Goal: Find specific page/section: Find specific page/section

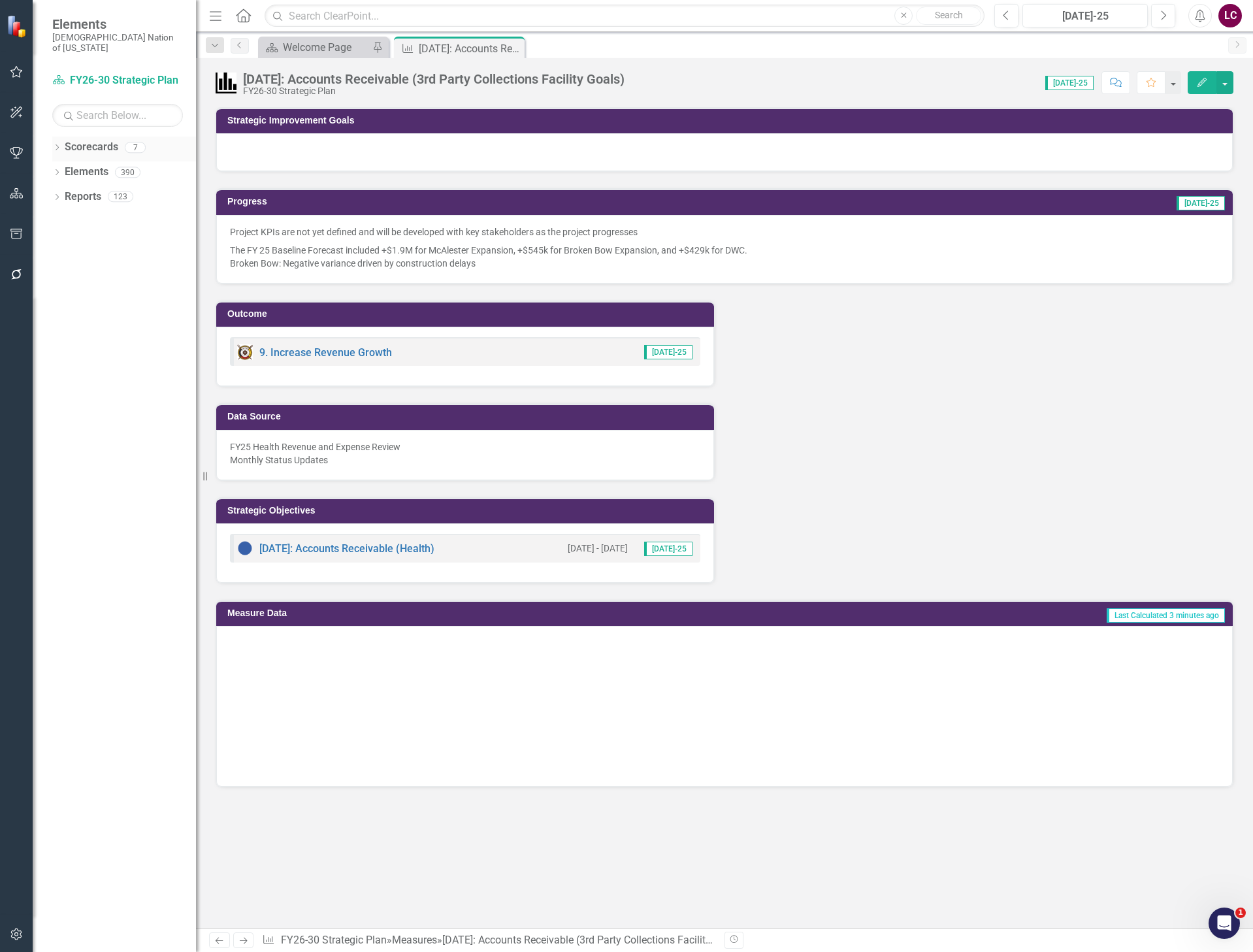
click at [55, 145] on icon "Dropdown" at bounding box center [57, 148] width 9 height 7
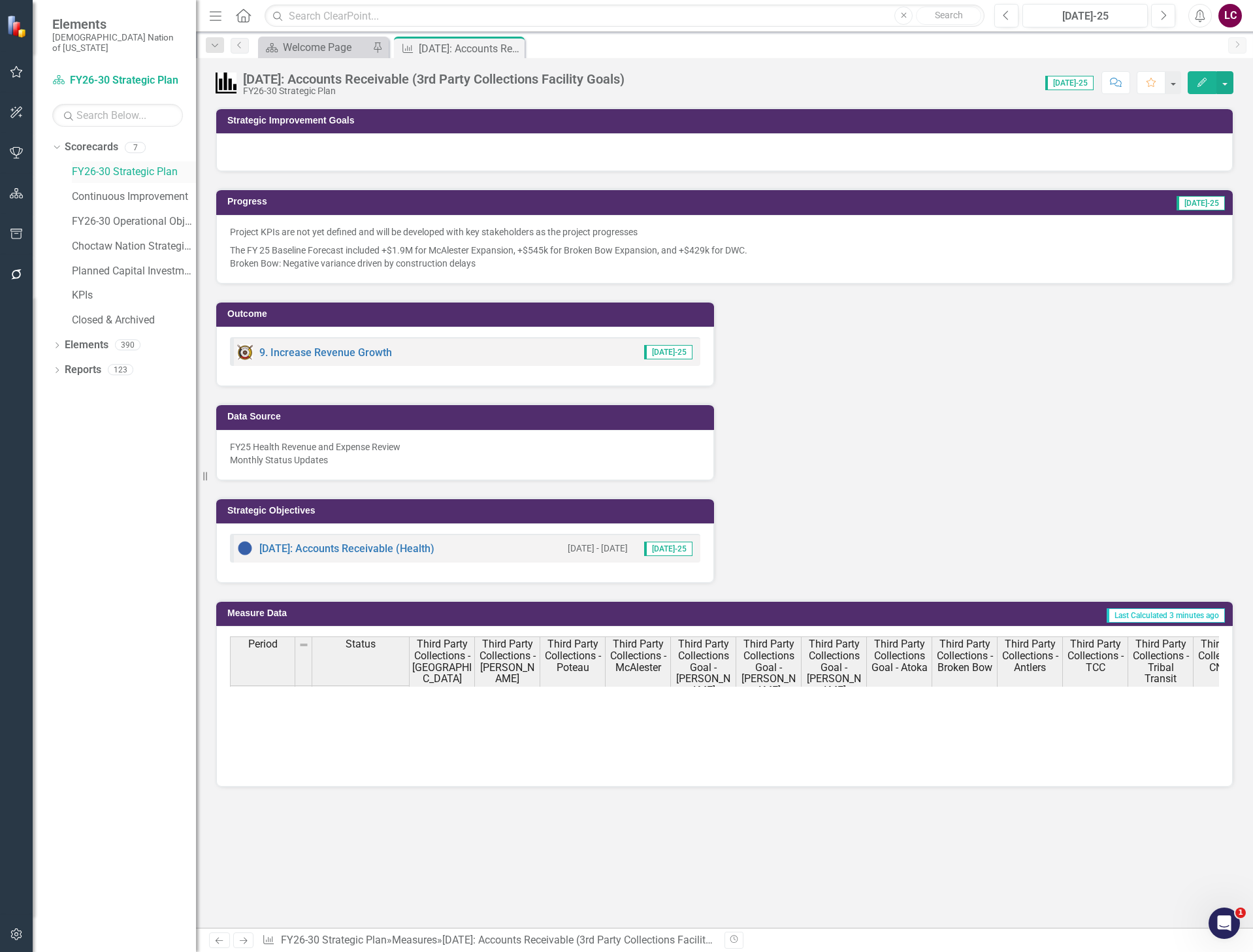
click at [109, 165] on link "FY26-30 Strategic Plan" at bounding box center [133, 172] width 124 height 15
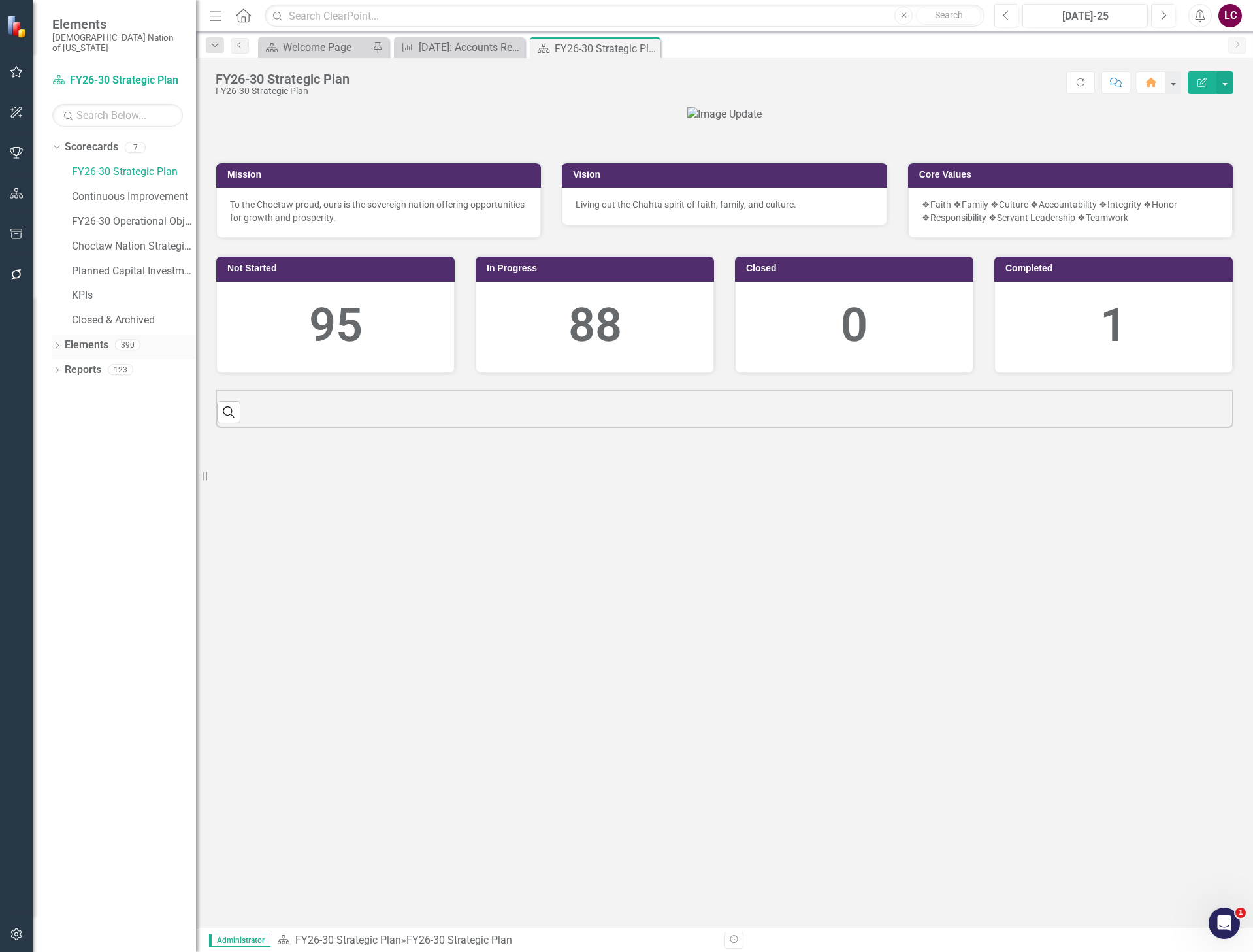
click at [84, 337] on link "Elements" at bounding box center [86, 345] width 44 height 15
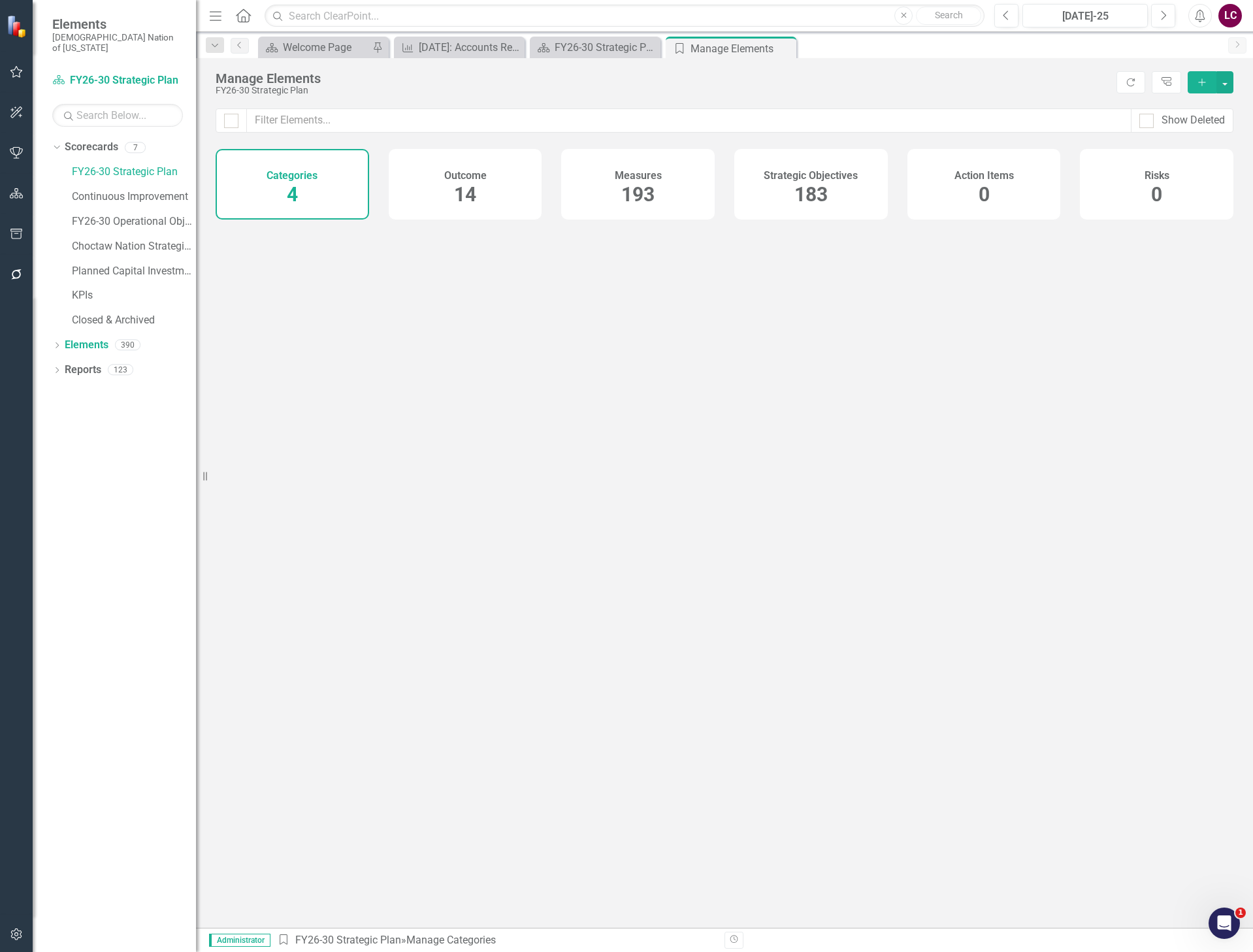
click at [810, 197] on span "183" at bounding box center [810, 194] width 33 height 23
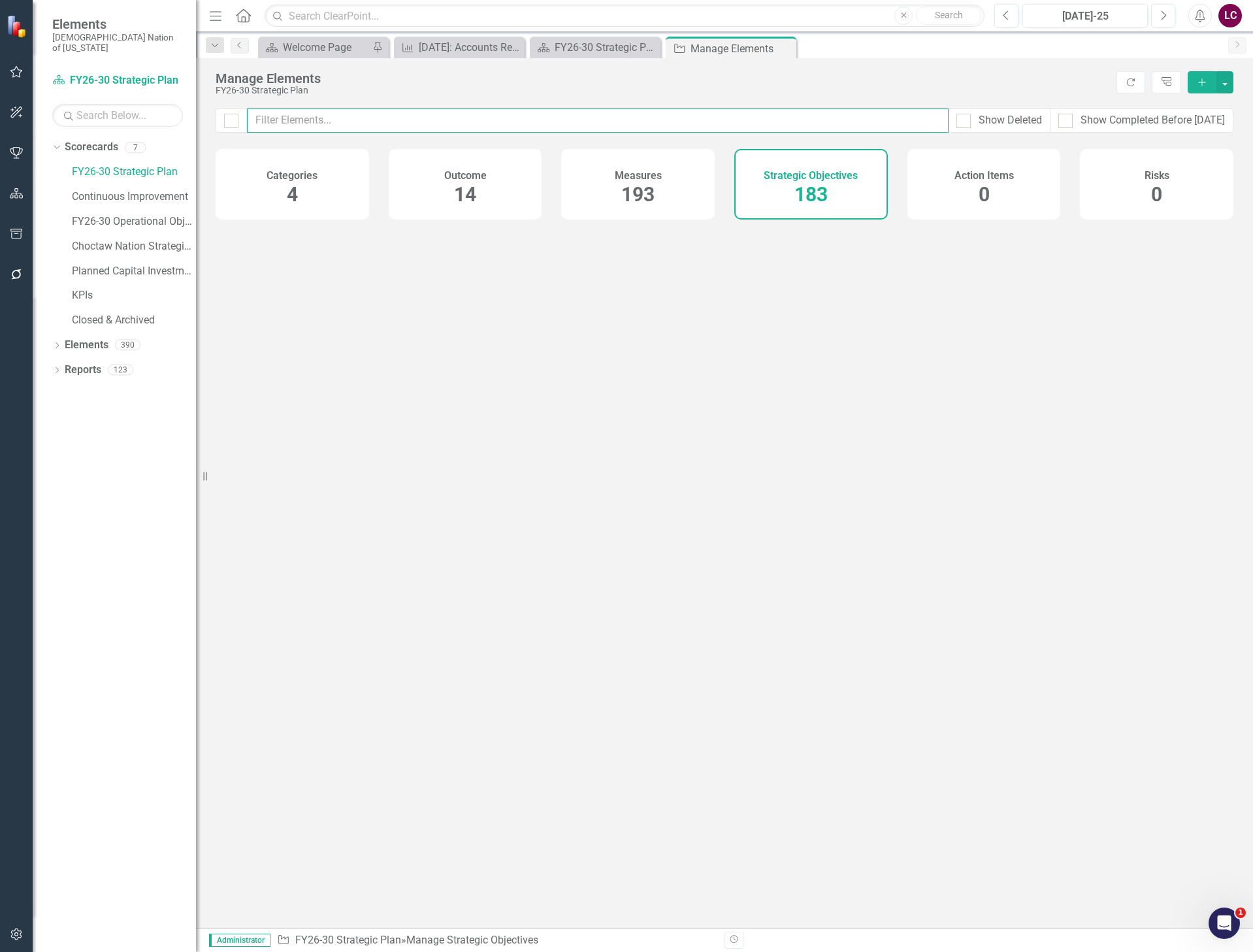
click at [594, 118] on input "text" at bounding box center [597, 120] width 702 height 24
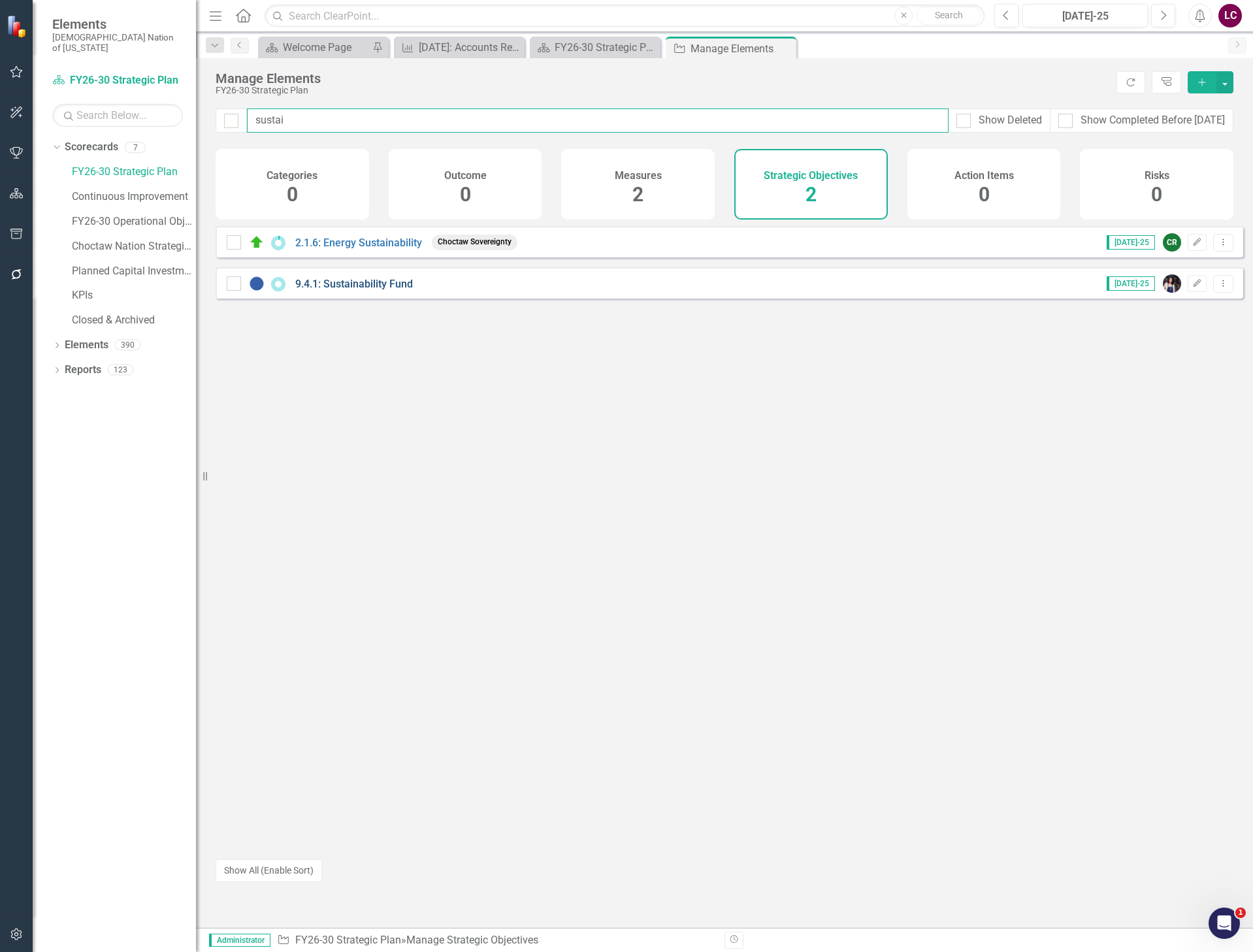
type input "sustai"
click at [341, 290] on link "9.4.1: Sustainability Fund" at bounding box center [354, 283] width 118 height 12
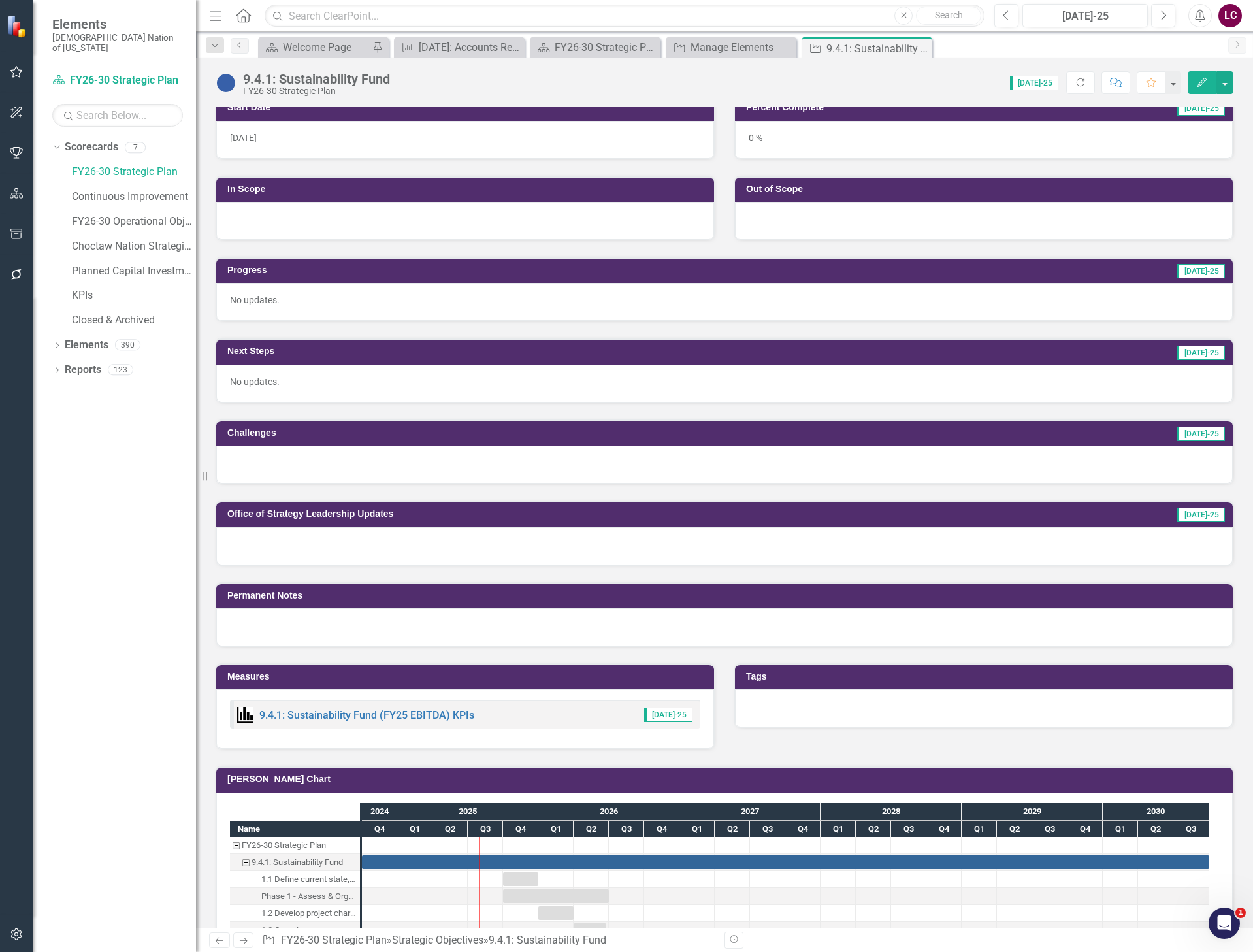
scroll to position [392, 0]
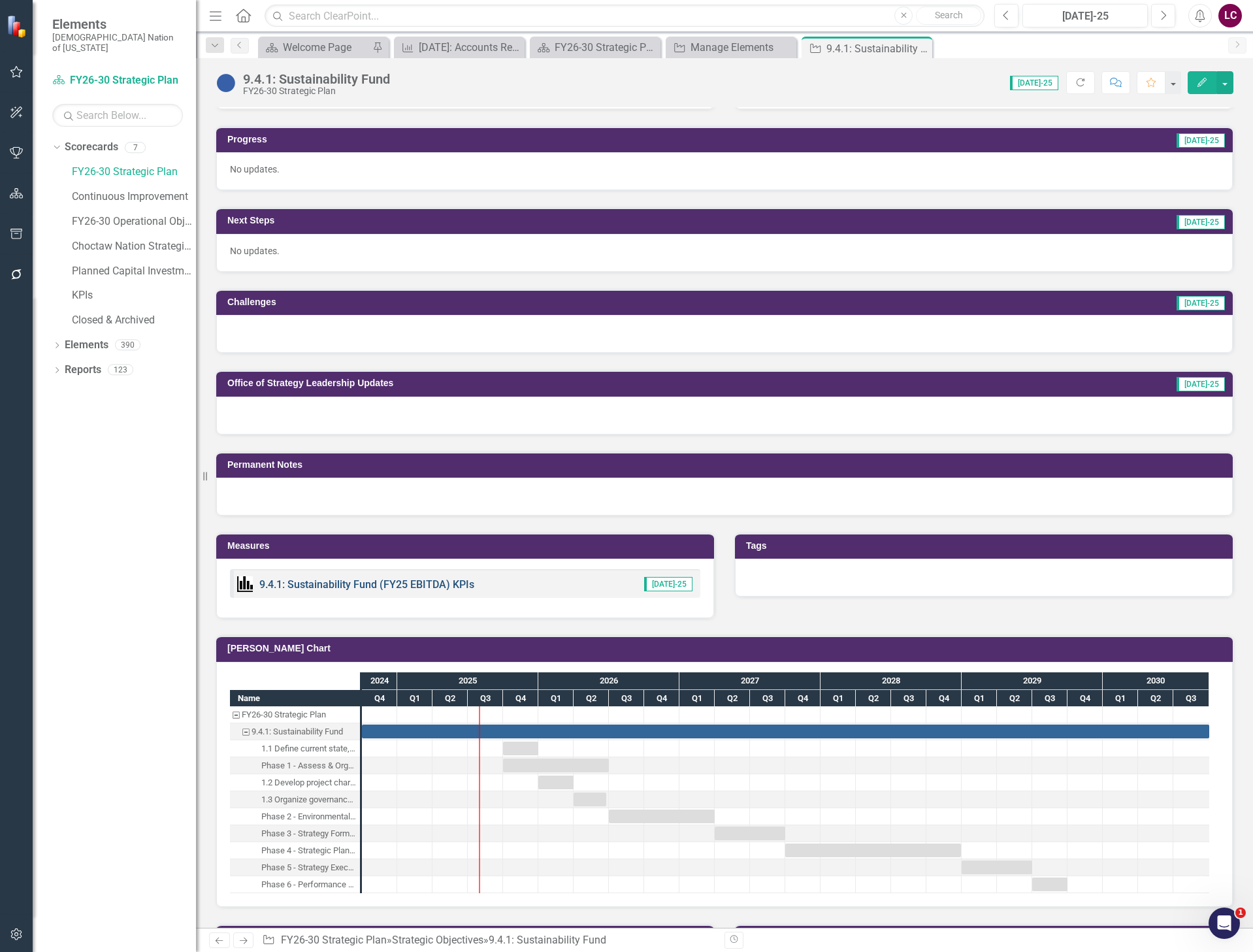
click at [384, 583] on link "9.4.1: Sustainability Fund (FY25 EBITDA) KPIs" at bounding box center [366, 584] width 215 height 12
